Goal: Task Accomplishment & Management: Manage account settings

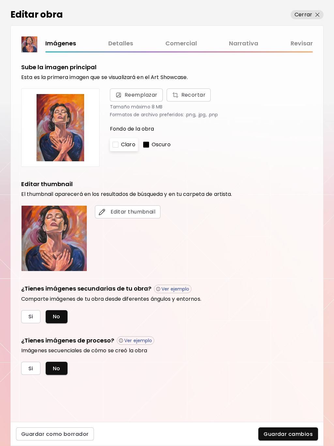
click at [124, 43] on link "Detalles" at bounding box center [120, 43] width 25 height 9
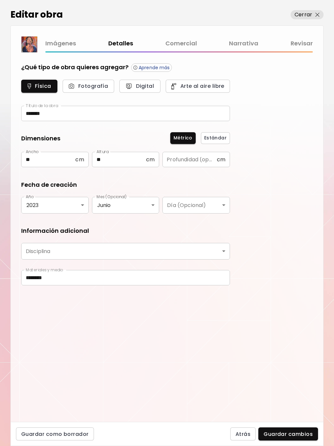
type input "********"
click at [178, 42] on link "Comercial" at bounding box center [181, 43] width 32 height 9
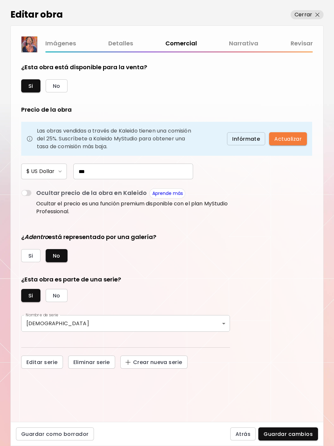
drag, startPoint x: 79, startPoint y: 173, endPoint x: 73, endPoint y: 174, distance: 5.6
click at [73, 174] on input "***" at bounding box center [133, 171] width 120 height 16
type input "*"
type input "*****"
click at [285, 434] on span "Guardar cambios" at bounding box center [288, 433] width 49 height 7
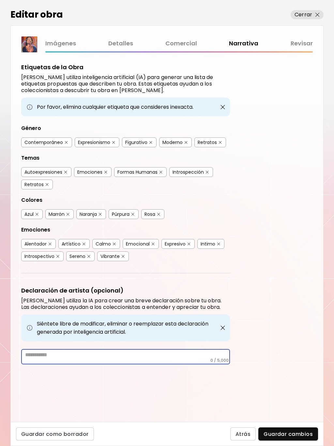
click at [125, 355] on textarea at bounding box center [127, 354] width 205 height 6
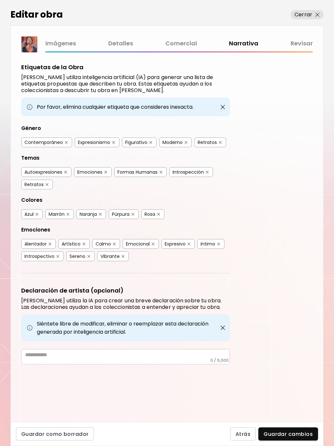
click at [299, 330] on div "Etiquetas de la Obra Kaleido utiliza inteligencia artificial (IA) para generar …" at bounding box center [167, 237] width 312 height 369
click at [281, 435] on span "Guardar cambios" at bounding box center [288, 433] width 49 height 7
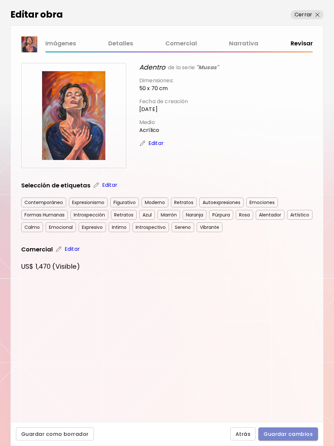
click at [293, 435] on span "Guardar cambios" at bounding box center [288, 433] width 49 height 7
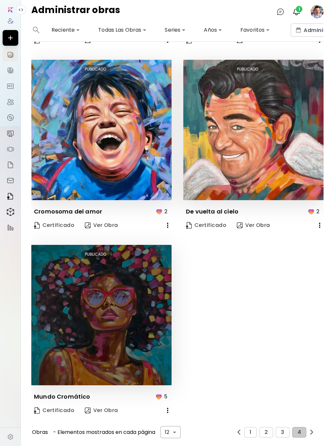
scroll to position [734, 0]
click at [54, 308] on img at bounding box center [101, 315] width 140 height 140
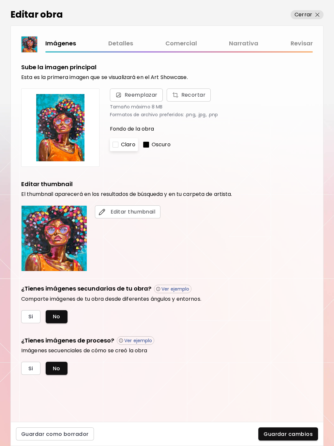
click at [177, 42] on link "Comercial" at bounding box center [181, 43] width 32 height 9
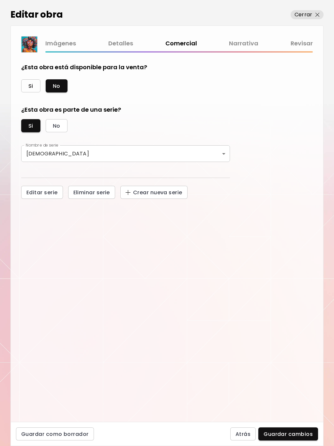
click at [33, 84] on span "Si" at bounding box center [30, 86] width 5 height 7
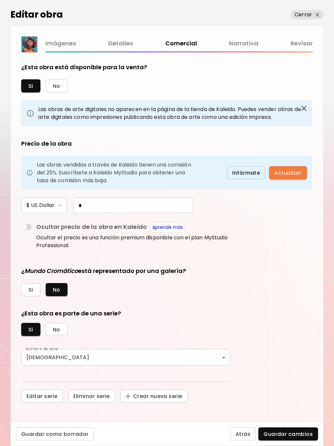
click at [95, 207] on input "*" at bounding box center [133, 205] width 120 height 16
type input "*****"
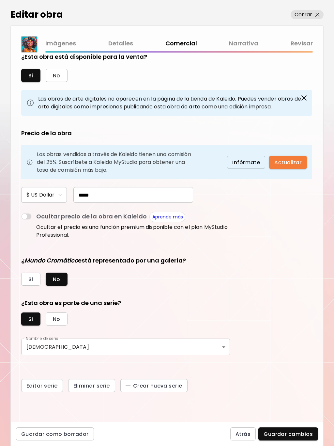
scroll to position [10, 0]
click at [273, 418] on div "Editar obra Cerrar Imágenes Detalles Comercial Narrativa Revisar ¿Esta obra est…" at bounding box center [166, 223] width 313 height 446
click at [273, 434] on span "Guardar cambios" at bounding box center [288, 433] width 49 height 7
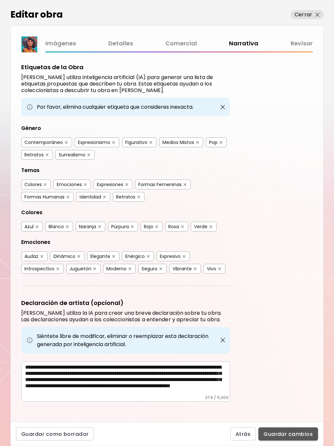
click at [295, 433] on span "Guardar cambios" at bounding box center [288, 433] width 49 height 7
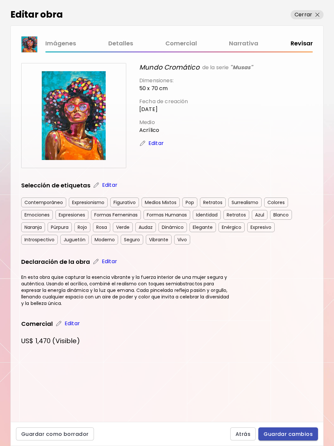
click at [290, 433] on span "Guardar cambios" at bounding box center [288, 433] width 49 height 7
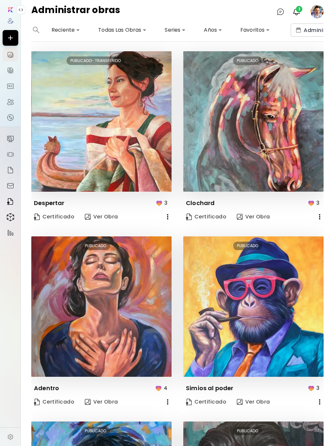
scroll to position [372, 0]
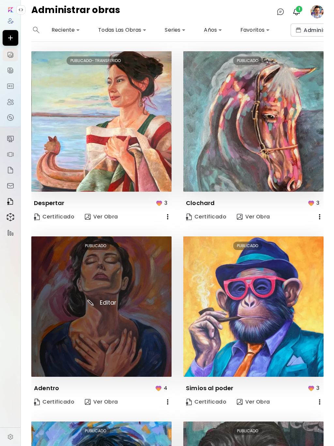
click at [98, 329] on img at bounding box center [101, 306] width 140 height 140
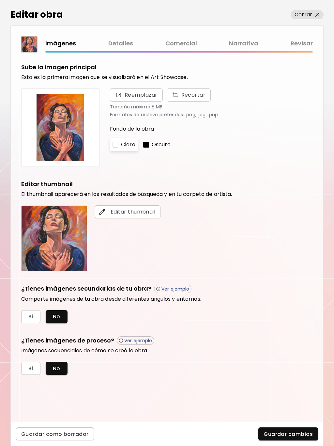
drag, startPoint x: 135, startPoint y: 42, endPoint x: 122, endPoint y: 43, distance: 12.8
click at [135, 42] on div "Imágenes Detalles Comercial Narrativa Revisar" at bounding box center [178, 43] width 267 height 9
click at [122, 43] on link "Detalles" at bounding box center [120, 43] width 25 height 9
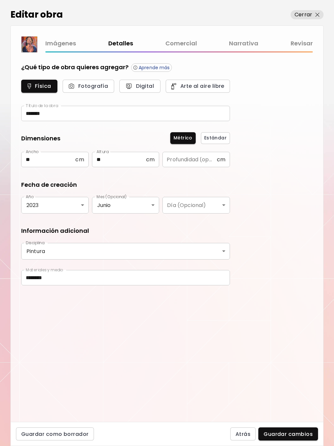
click at [244, 42] on link "Narrativa" at bounding box center [243, 43] width 29 height 9
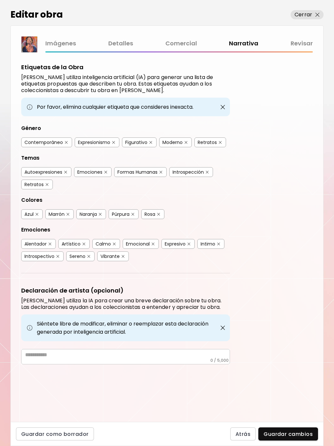
click at [93, 354] on textarea at bounding box center [127, 354] width 205 height 6
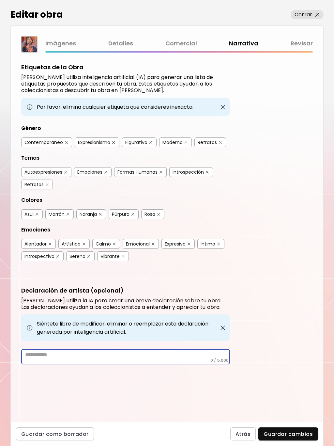
paste textarea "**********"
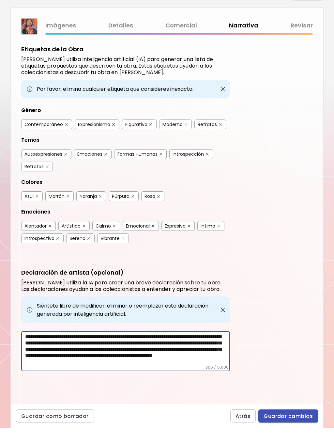
type textarea "**********"
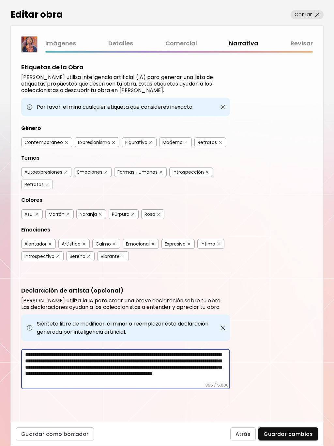
click at [275, 416] on div "Editar obra Cerrar Imágenes Detalles Comercial Narrativa Revisar Etiquetas de l…" at bounding box center [166, 223] width 313 height 446
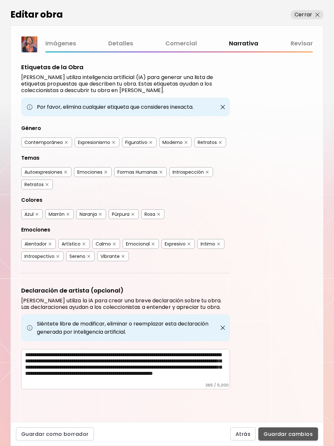
click at [296, 435] on span "Guardar cambios" at bounding box center [288, 433] width 49 height 7
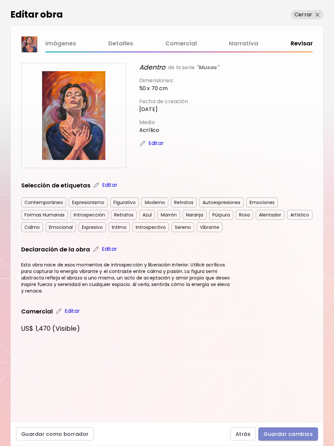
click at [285, 433] on span "Guardar cambios" at bounding box center [288, 433] width 49 height 7
